Goal: Information Seeking & Learning: Learn about a topic

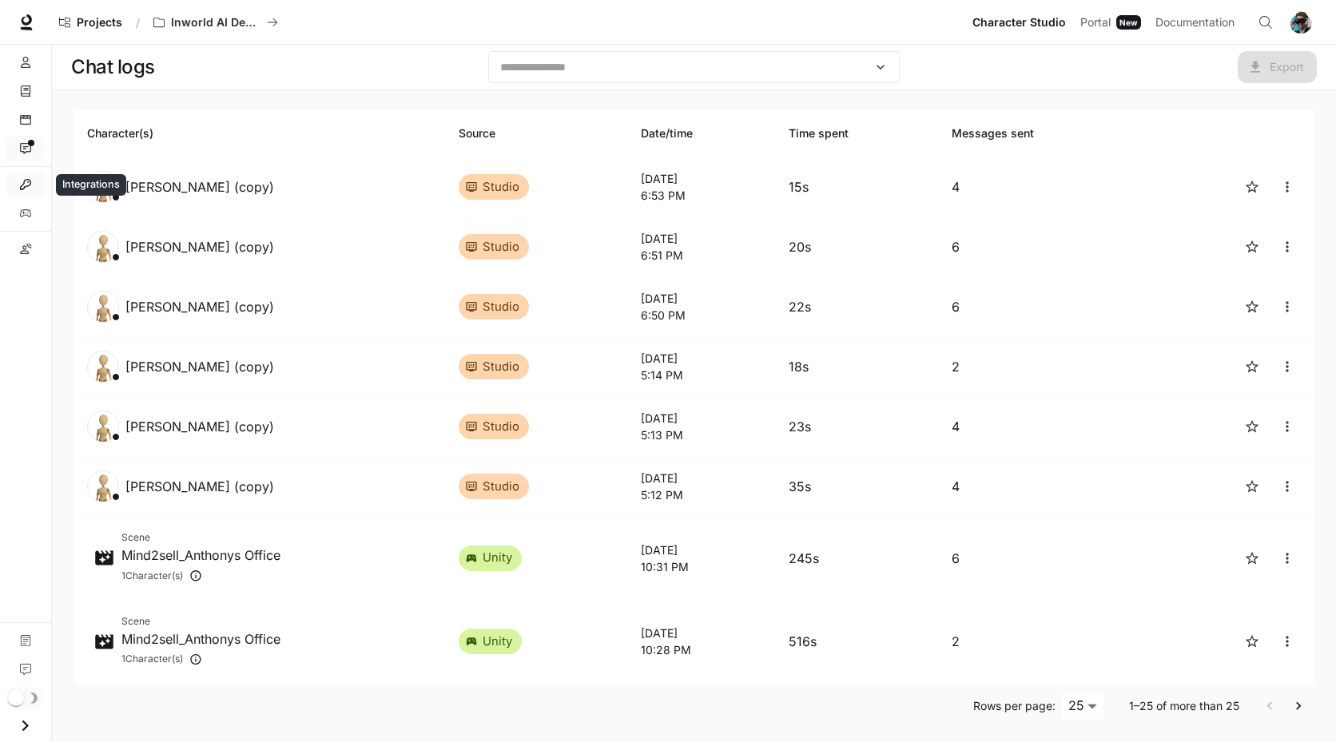
click at [28, 185] on icon "Integrations" at bounding box center [25, 184] width 11 height 11
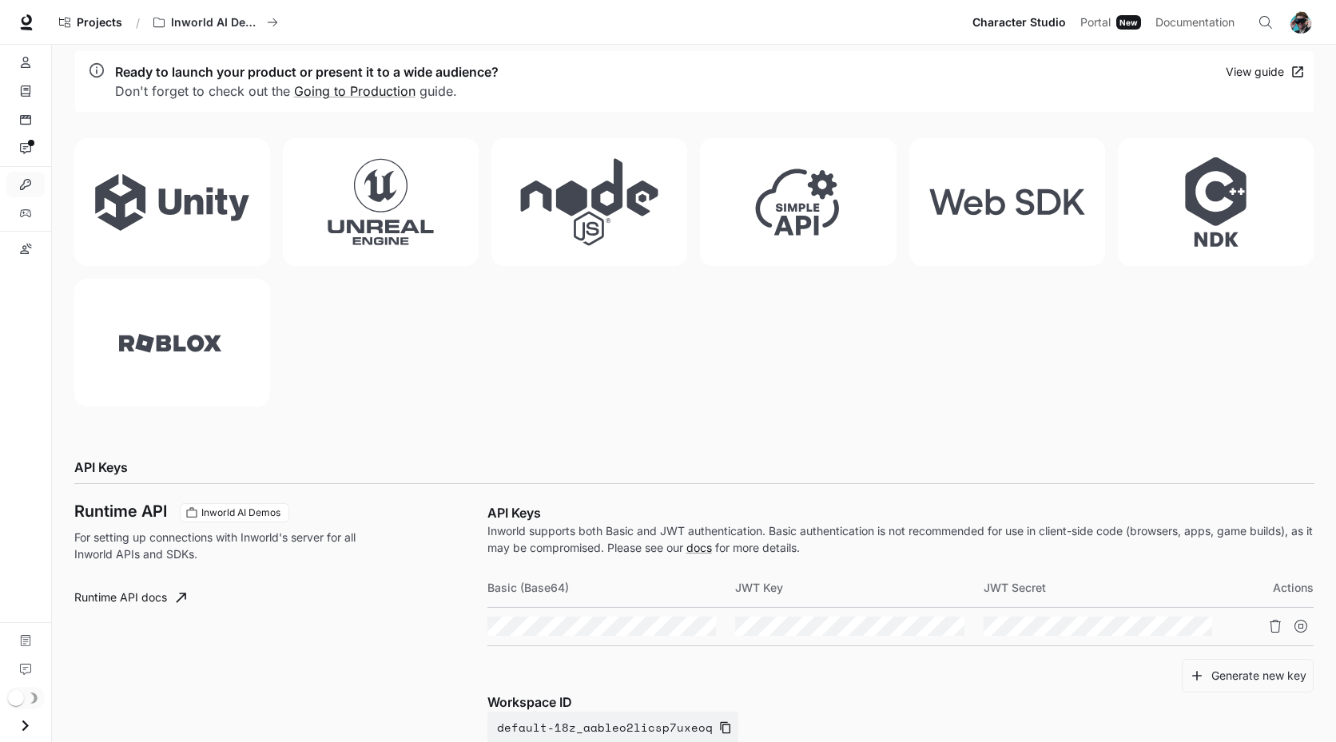
scroll to position [240, 0]
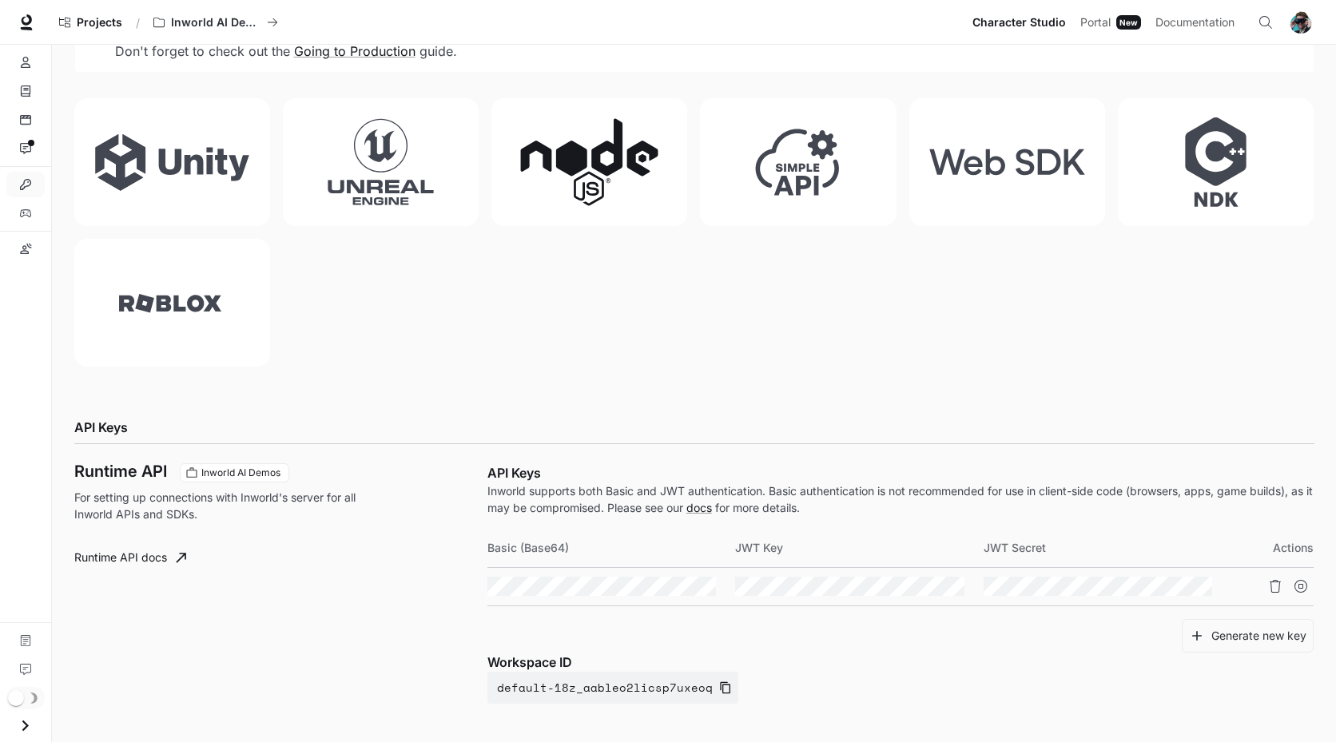
click at [638, 138] on icon at bounding box center [589, 162] width 157 height 90
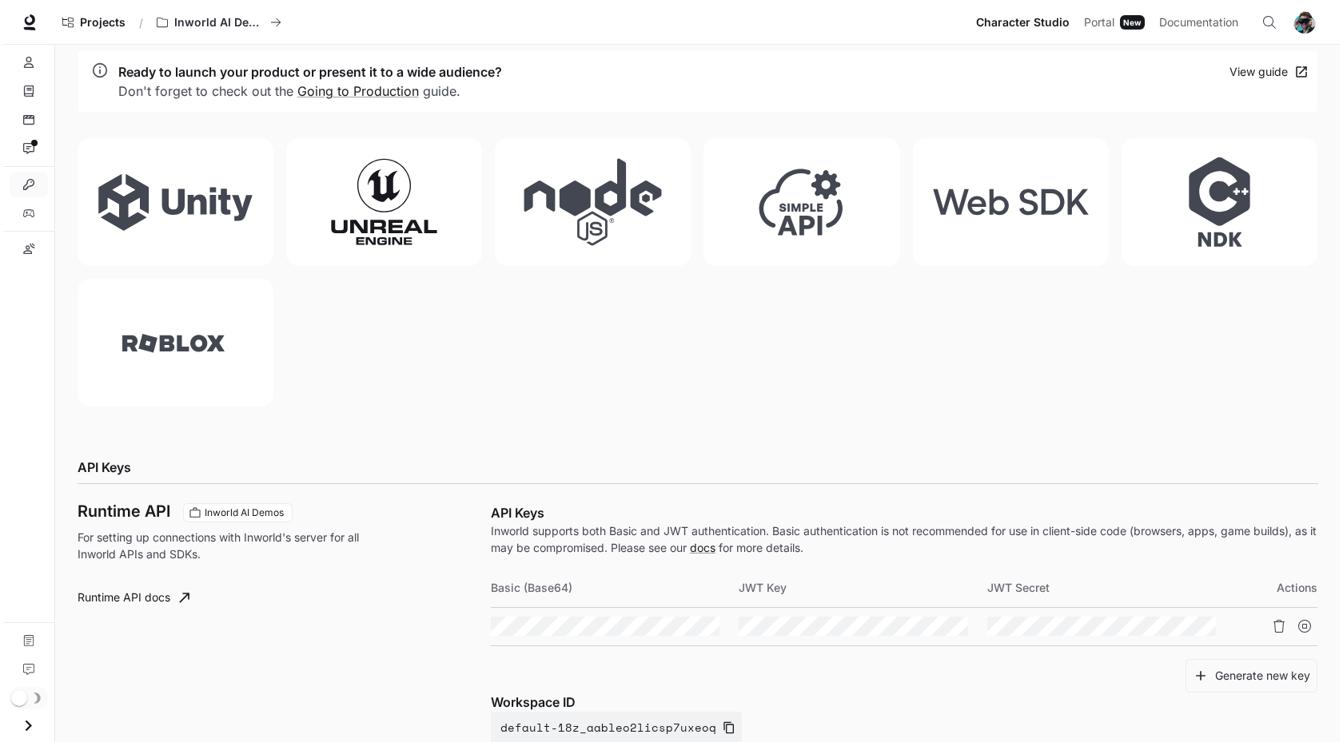
scroll to position [0, 0]
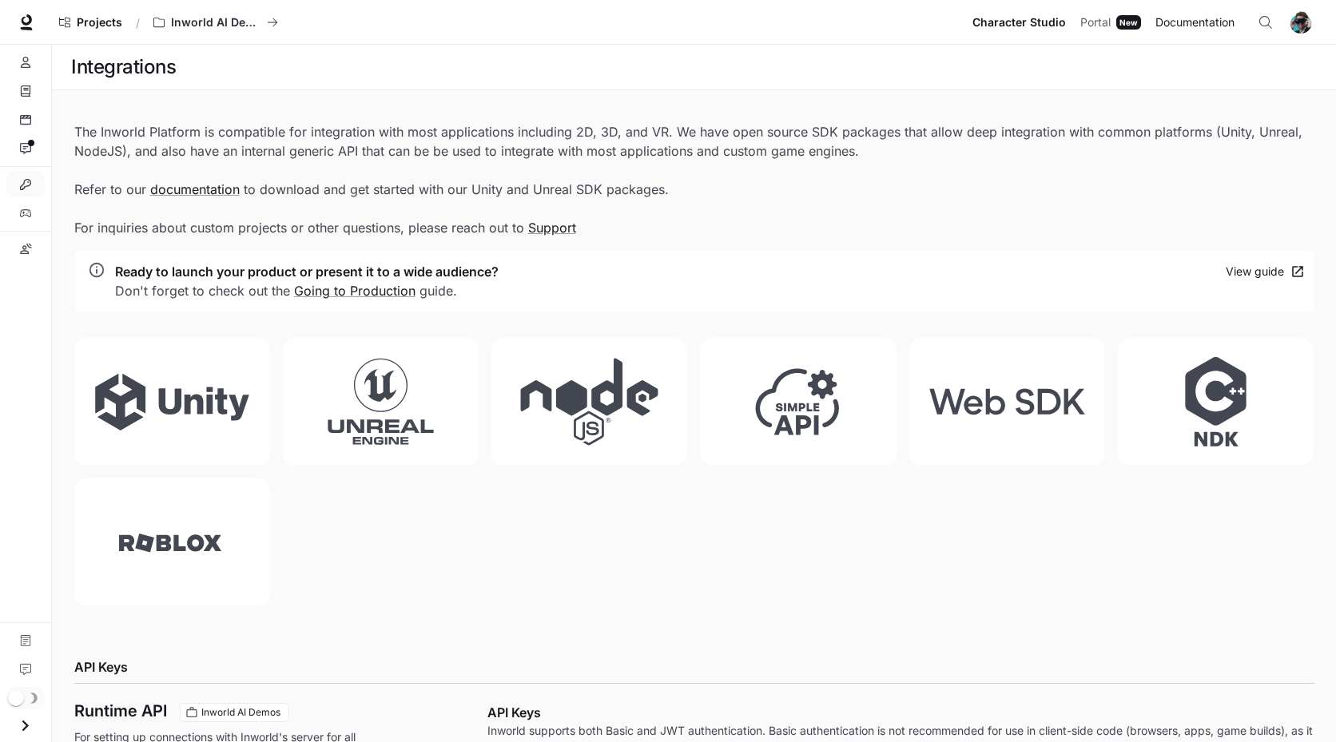
click at [1221, 16] on span "Documentation" at bounding box center [1195, 23] width 79 height 20
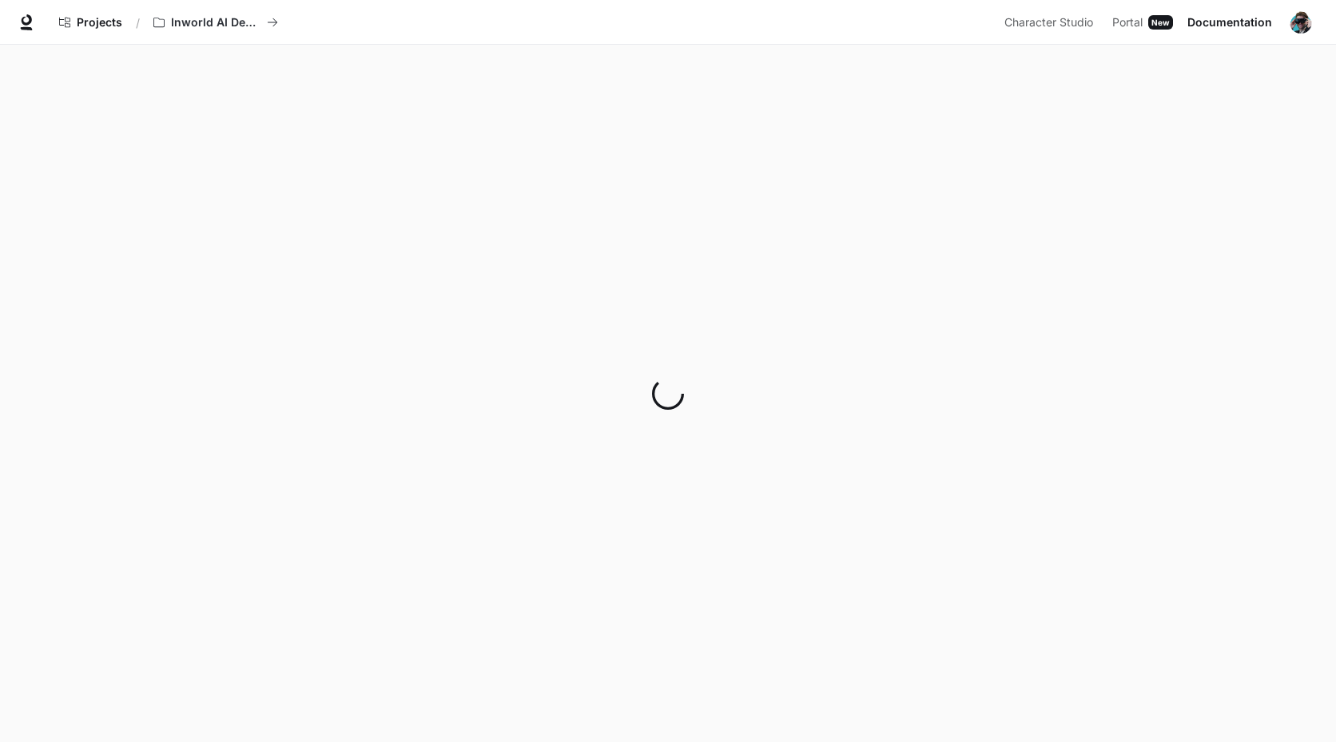
click at [1256, 28] on span "Documentation" at bounding box center [1230, 23] width 85 height 20
